Goal: Task Accomplishment & Management: Use online tool/utility

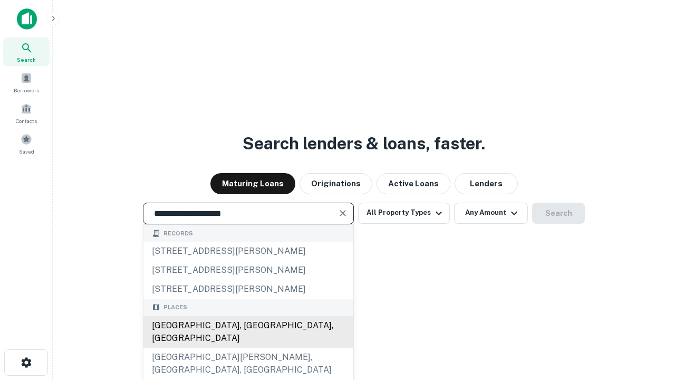
click at [248, 348] on div "[GEOGRAPHIC_DATA], [GEOGRAPHIC_DATA], [GEOGRAPHIC_DATA]" at bounding box center [249, 332] width 210 height 32
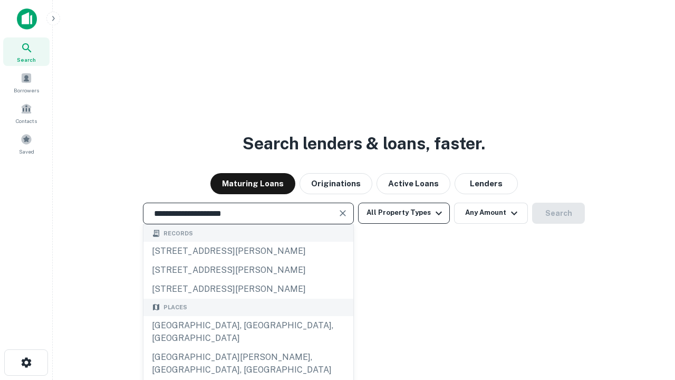
click at [404, 213] on button "All Property Types" at bounding box center [404, 213] width 92 height 21
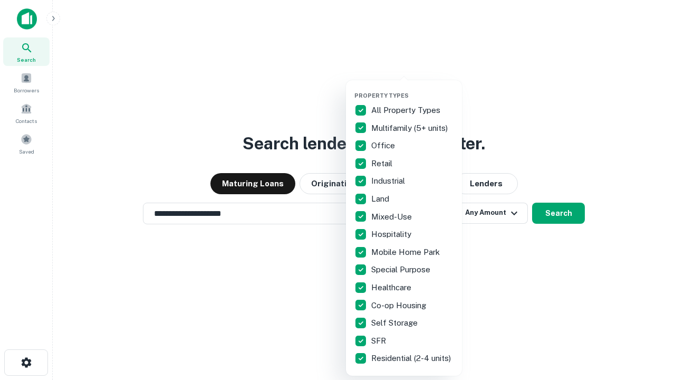
type input "**********"
click at [413, 89] on button "button" at bounding box center [413, 89] width 116 height 1
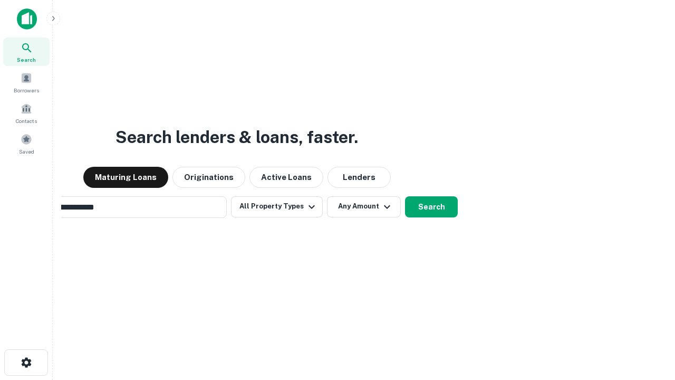
scroll to position [16, 0]
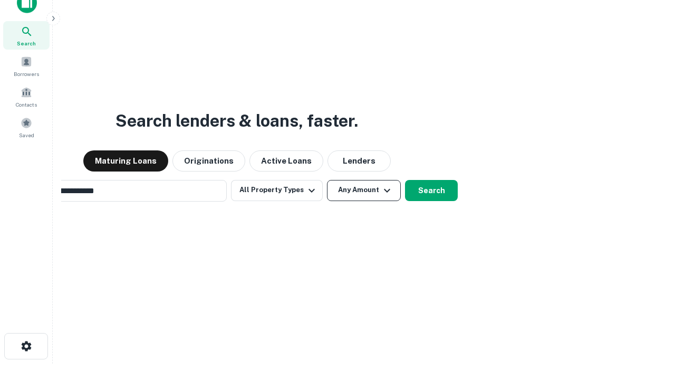
click at [327, 180] on button "Any Amount" at bounding box center [364, 190] width 74 height 21
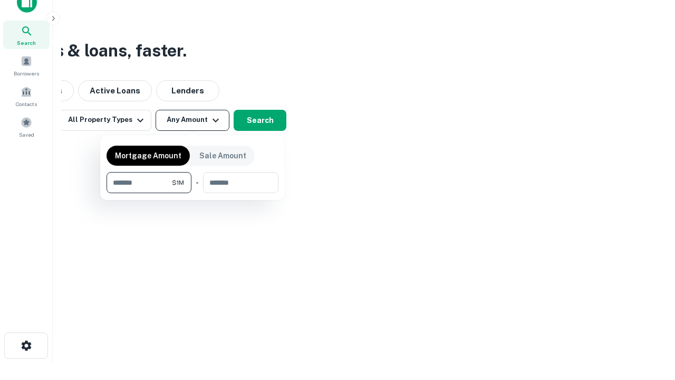
type input "*******"
click at [193, 193] on button "button" at bounding box center [193, 193] width 172 height 1
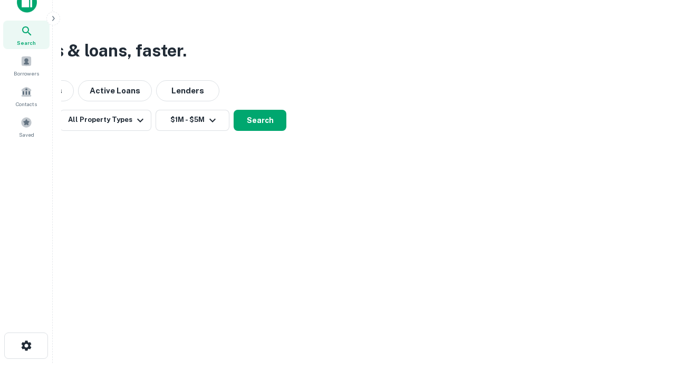
scroll to position [6, 195]
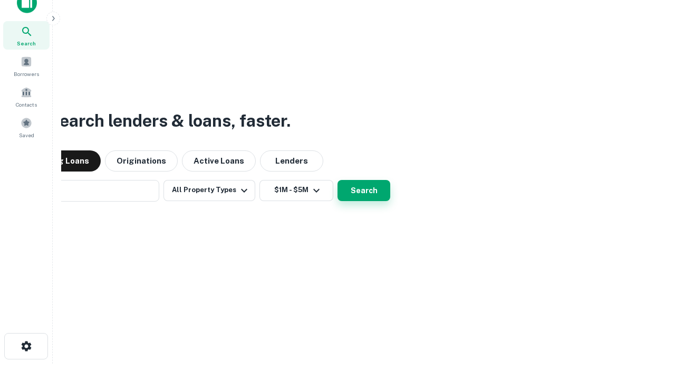
click at [338, 180] on button "Search" at bounding box center [364, 190] width 53 height 21
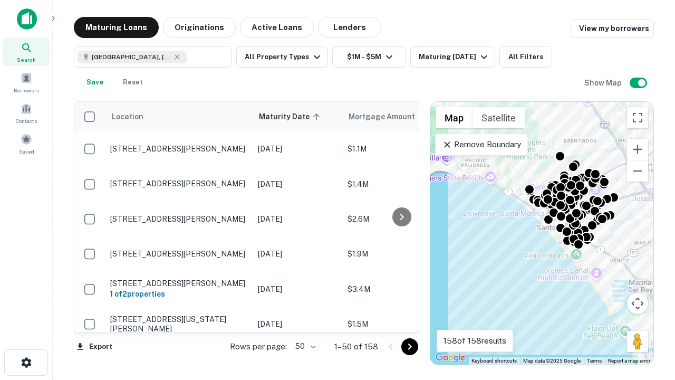
click at [304, 346] on body "Search Borrowers Contacts Saved Maturing Loans Originations Active Loans Lender…" at bounding box center [337, 190] width 675 height 380
click at [304, 320] on li "25" at bounding box center [304, 319] width 31 height 19
